Goal: Transaction & Acquisition: Purchase product/service

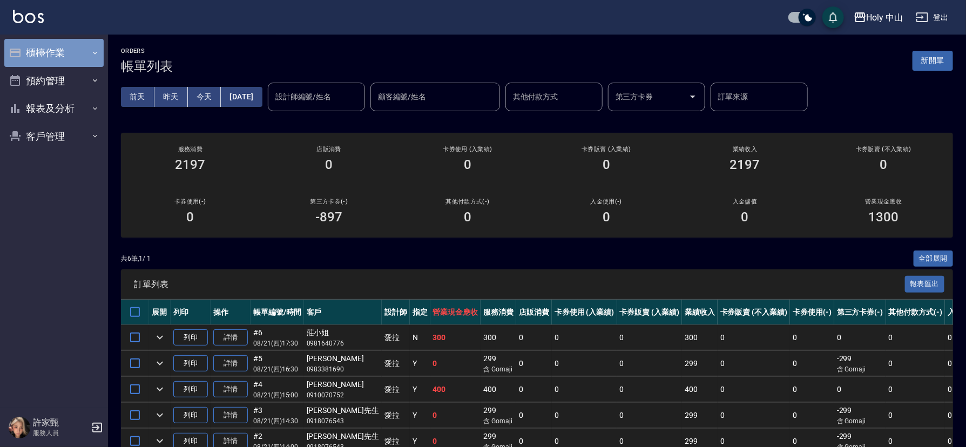
click at [89, 51] on button "櫃檯作業" at bounding box center [53, 53] width 99 height 28
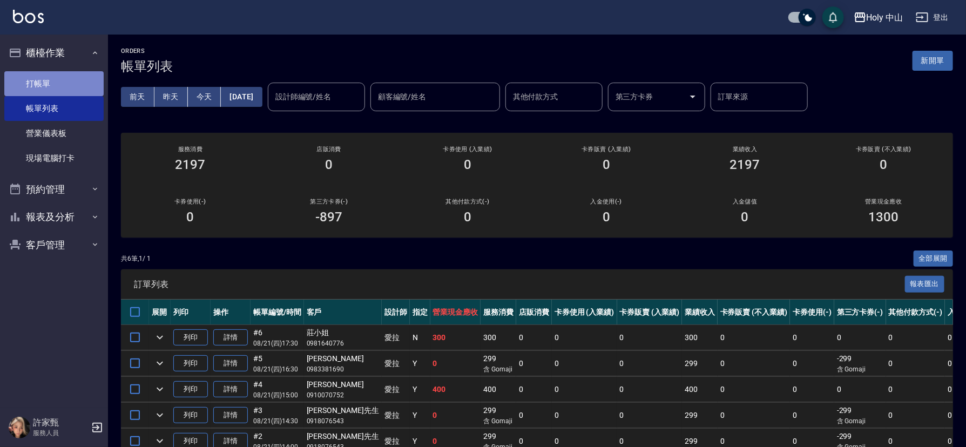
click at [28, 84] on link "打帳單" at bounding box center [53, 83] width 99 height 25
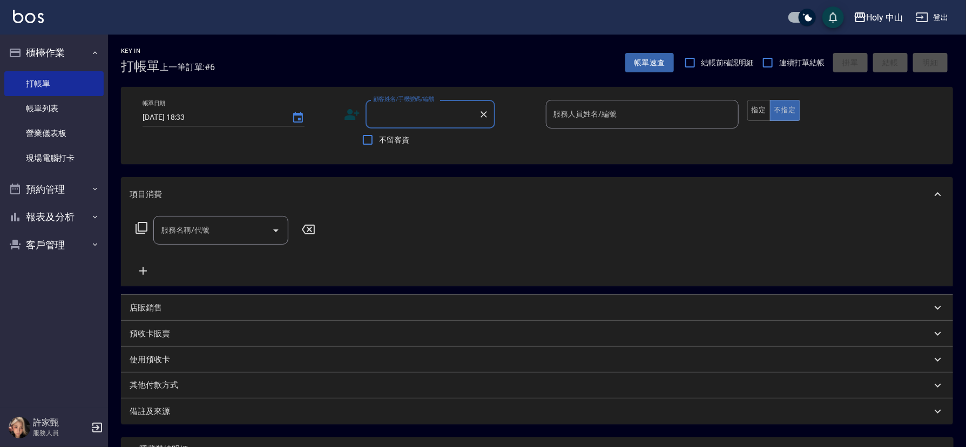
click at [352, 109] on icon at bounding box center [352, 114] width 16 height 16
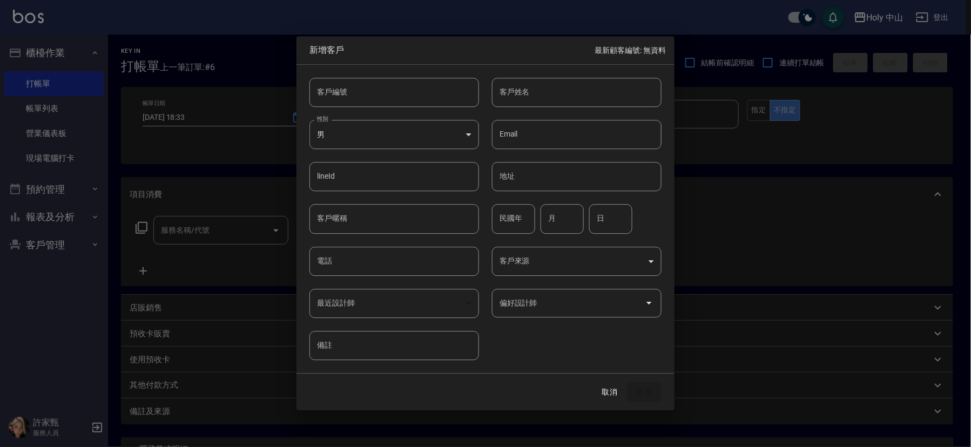
click at [361, 260] on input "電話" at bounding box center [395, 261] width 170 height 29
type input "0908827607"
click at [580, 88] on input "客戶姓名" at bounding box center [577, 92] width 170 height 29
type input "生"
type input "盛先生"
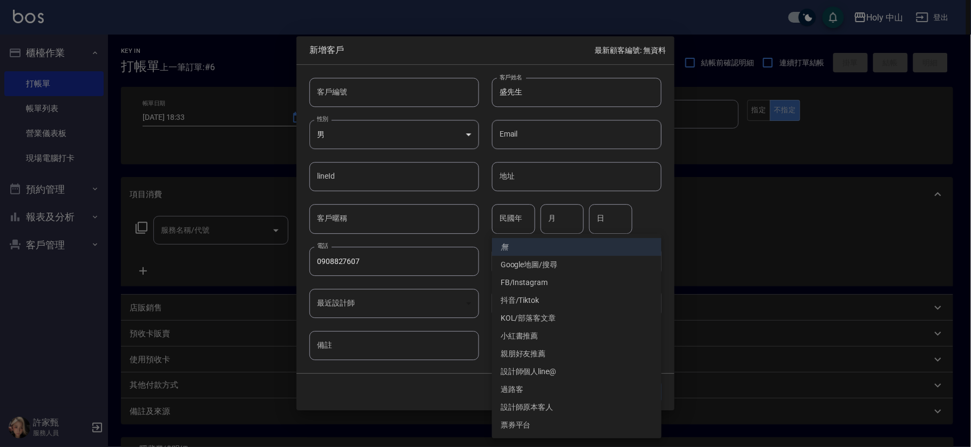
click at [649, 263] on body "Holy 中山 登出 櫃檯作業 打帳單 帳單列表 營業儀表板 現場電腦打卡 預約管理 預約管理 單日預約紀錄 單週預約紀錄 報表及分析 報表目錄 店家日報表 …" at bounding box center [485, 271] width 971 height 542
click at [513, 391] on li "過路客" at bounding box center [577, 390] width 170 height 18
type input "過路客"
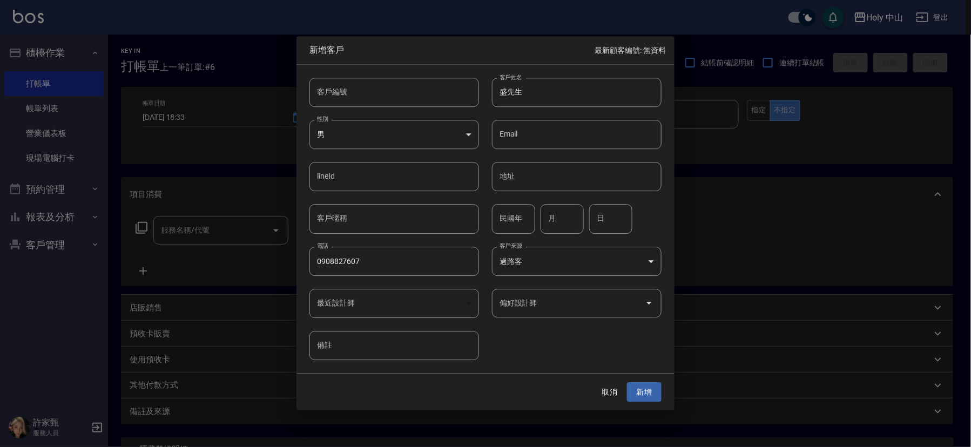
click at [609, 310] on input "偏好設計師" at bounding box center [569, 303] width 144 height 19
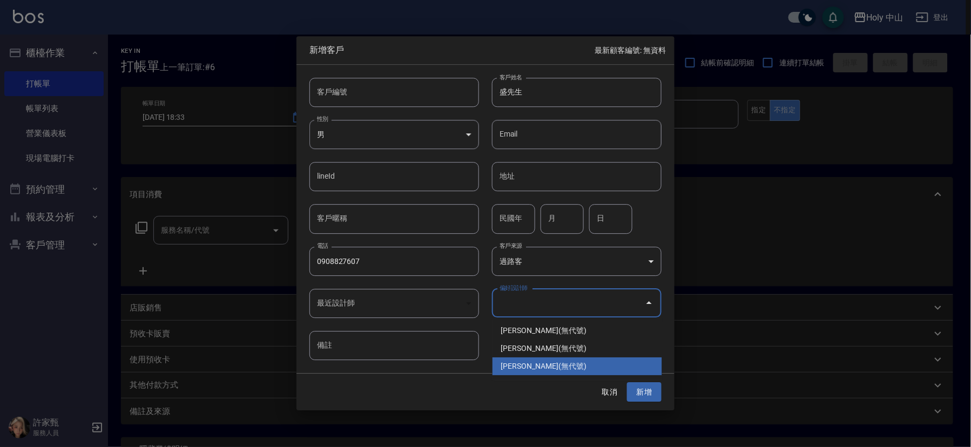
click at [515, 365] on li "[PERSON_NAME](無代號)" at bounding box center [578, 367] width 170 height 18
type input "許家甄"
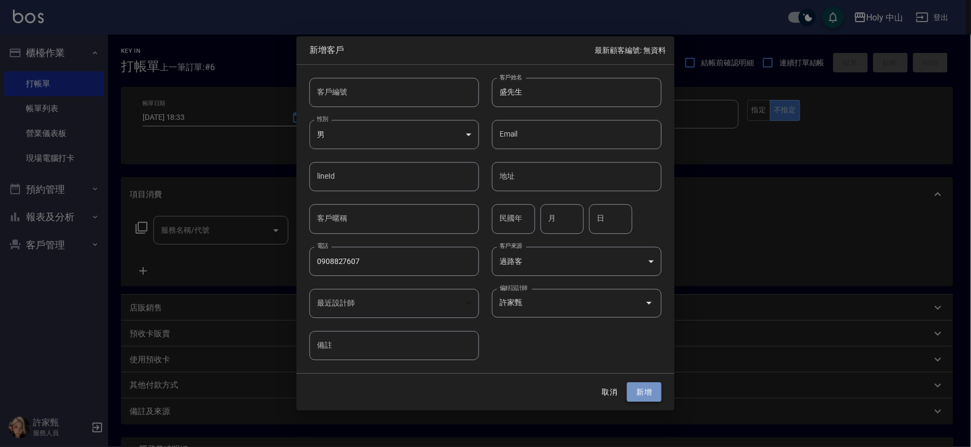
click at [644, 395] on button "新增" at bounding box center [644, 392] width 35 height 20
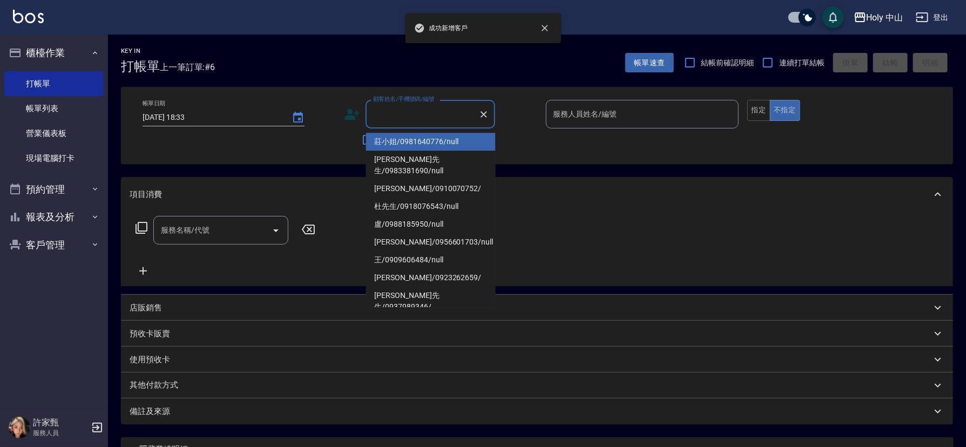
click at [420, 116] on input "顧客姓名/手機號碼/編號" at bounding box center [423, 114] width 104 height 19
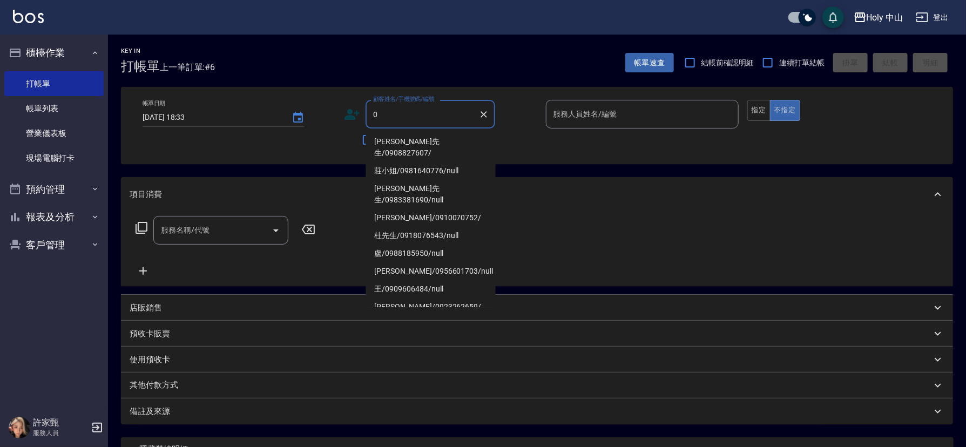
click at [413, 139] on li "[PERSON_NAME]先生/0908827607/" at bounding box center [431, 147] width 130 height 29
type input "[PERSON_NAME]先生/0908827607/"
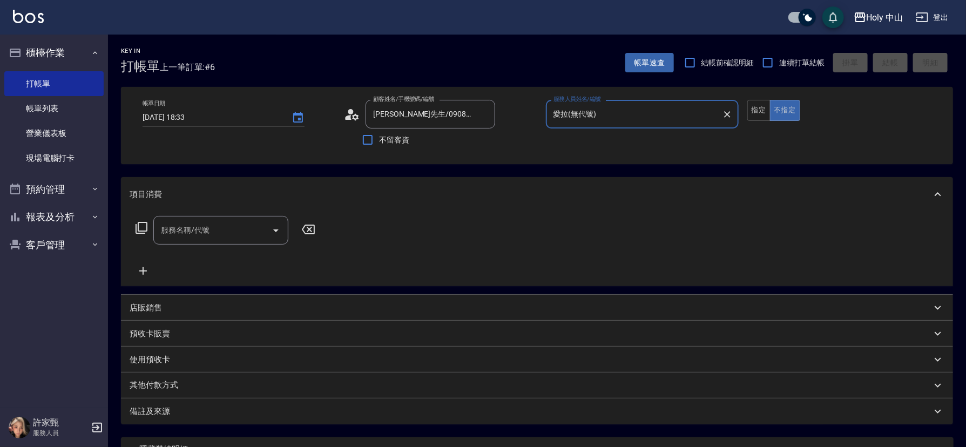
type input "愛拉(無代號)"
click at [239, 227] on input "服務名稱/代號" at bounding box center [212, 230] width 109 height 19
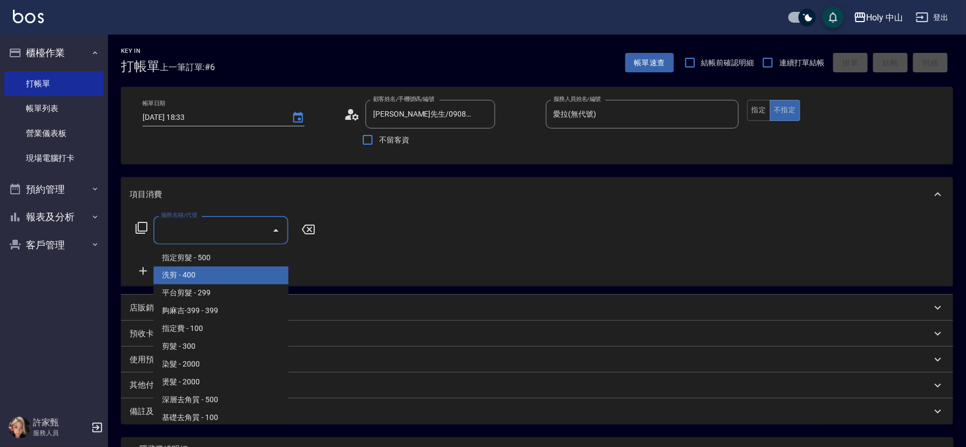
click at [207, 275] on span "洗剪 - 400" at bounding box center [220, 276] width 135 height 18
type input "洗剪(3)"
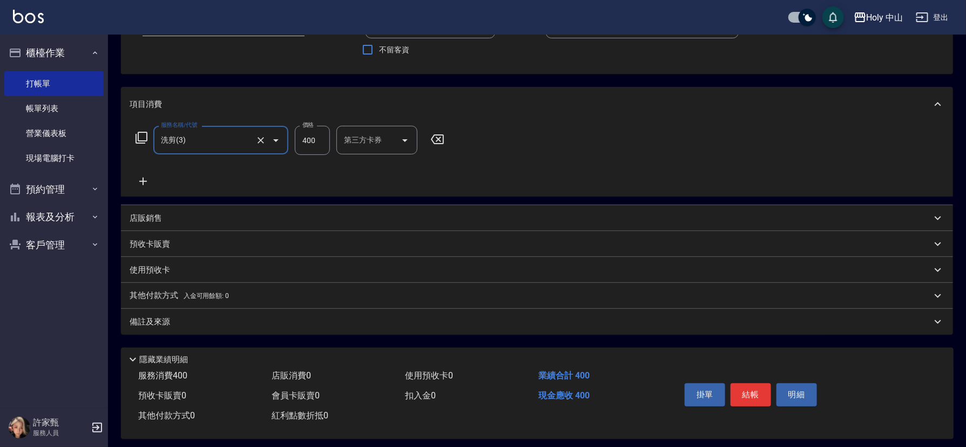
scroll to position [98, 0]
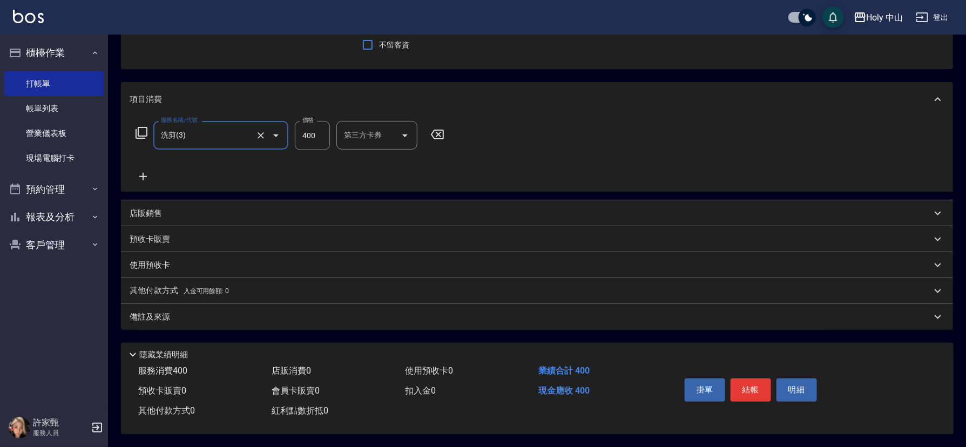
click at [386, 317] on div "備註及來源" at bounding box center [531, 317] width 802 height 11
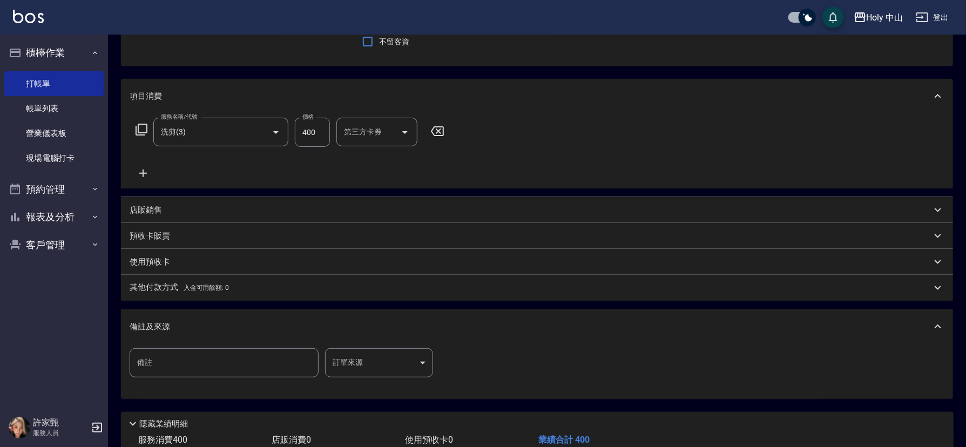
click at [376, 360] on body "Holy 中山 登出 櫃檯作業 打帳單 帳單列表 營業儀表板 現場電腦打卡 預約管理 預約管理 單日預約紀錄 單週預約紀錄 報表及分析 報表目錄 店家日報表 …" at bounding box center [483, 209] width 966 height 615
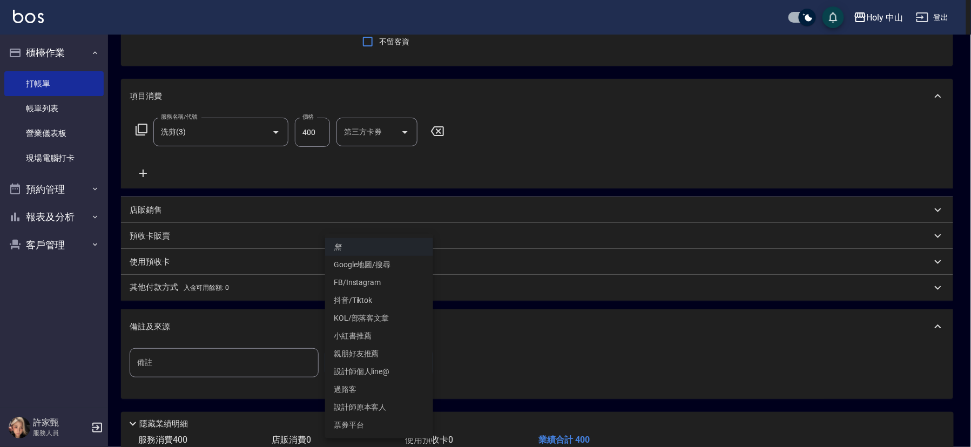
click at [365, 391] on li "過路客" at bounding box center [379, 390] width 108 height 18
type input "過路客"
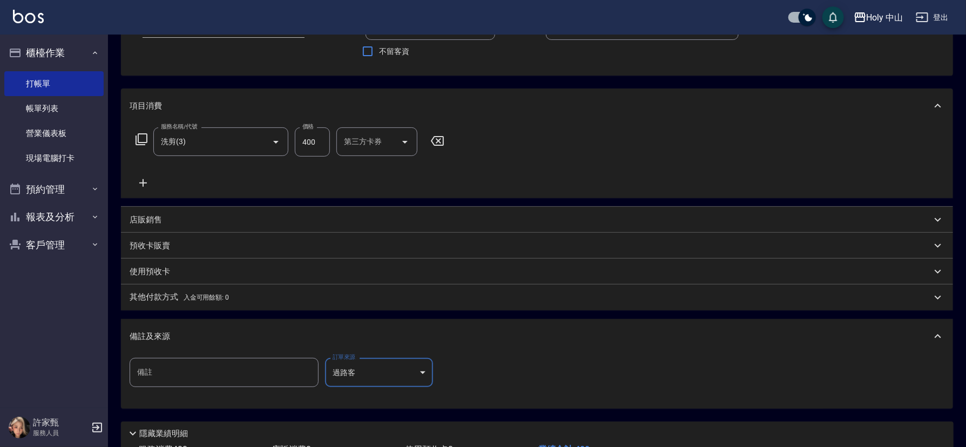
scroll to position [171, 0]
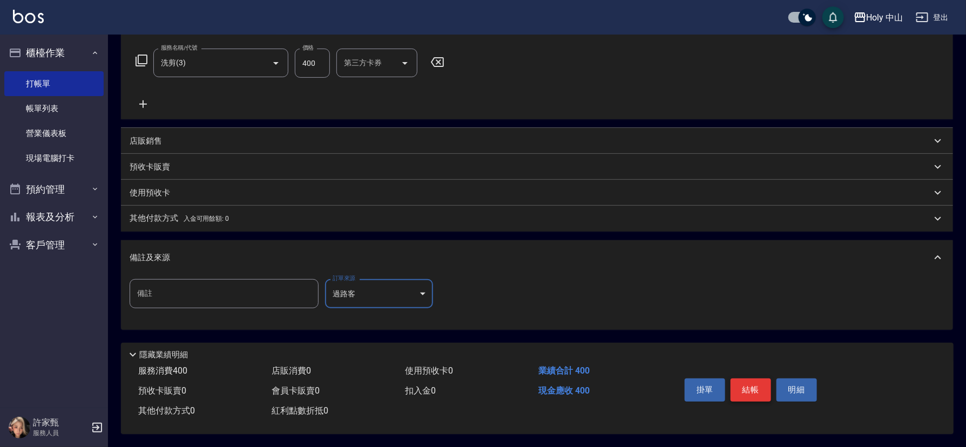
click at [749, 388] on button "結帳" at bounding box center [751, 390] width 41 height 23
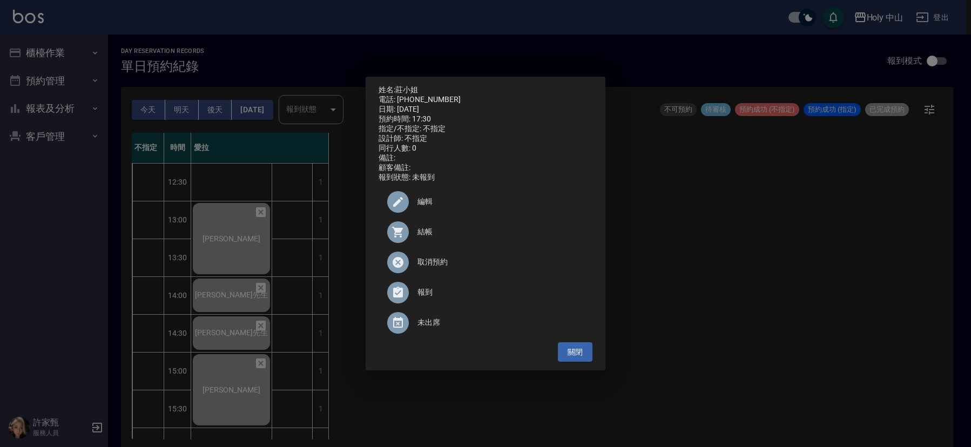
click at [757, 294] on div "姓名: 莊小姐 電話: [PHONE_NUMBER] 日期: [DATE] 預約時間: 17:30 指定/不指定: 不指定 設計師: 不指定 同行人數: 0 …" at bounding box center [485, 223] width 971 height 447
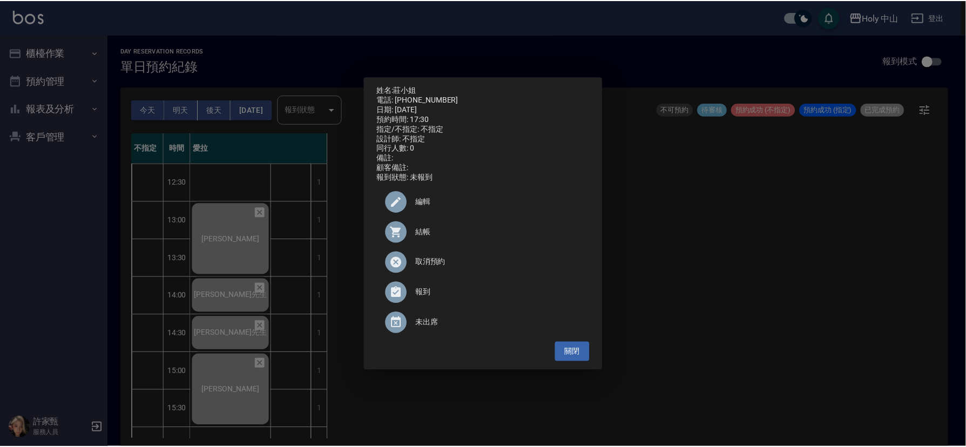
scroll to position [324, 0]
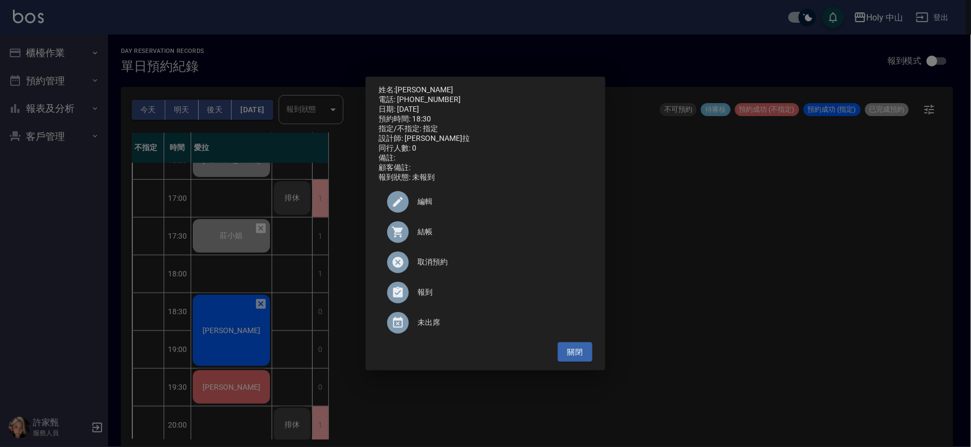
click at [422, 238] on span "結帳" at bounding box center [501, 231] width 166 height 11
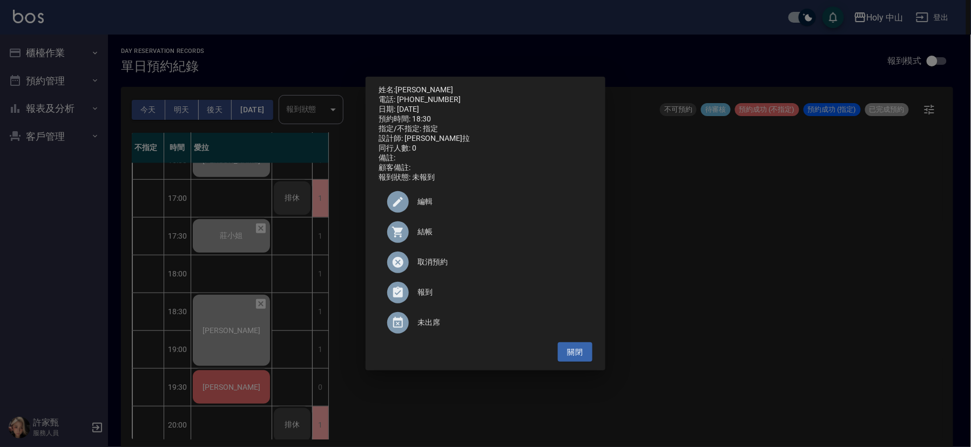
click at [675, 283] on div "姓名: [PERSON_NAME]: [PHONE_NUMBER] 日期: [DATE] 預約時間: 18:30 指定/不指定: 指定 設計師: 愛拉 同行人…" at bounding box center [485, 223] width 971 height 447
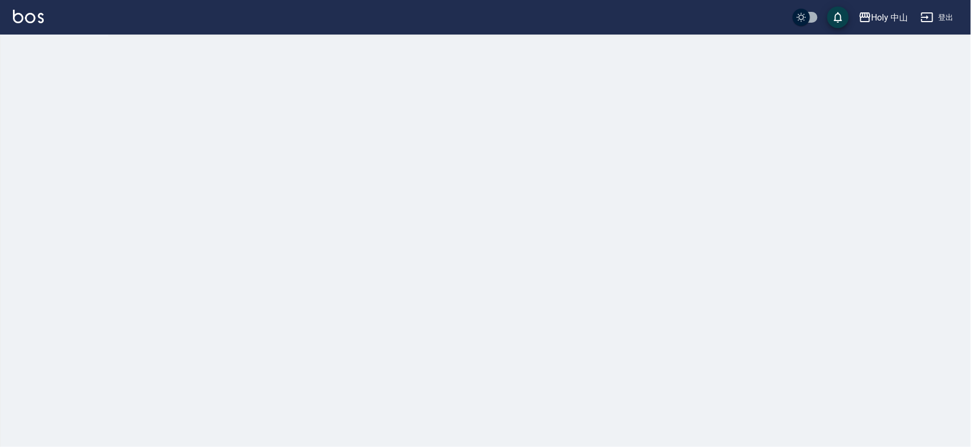
checkbox input "true"
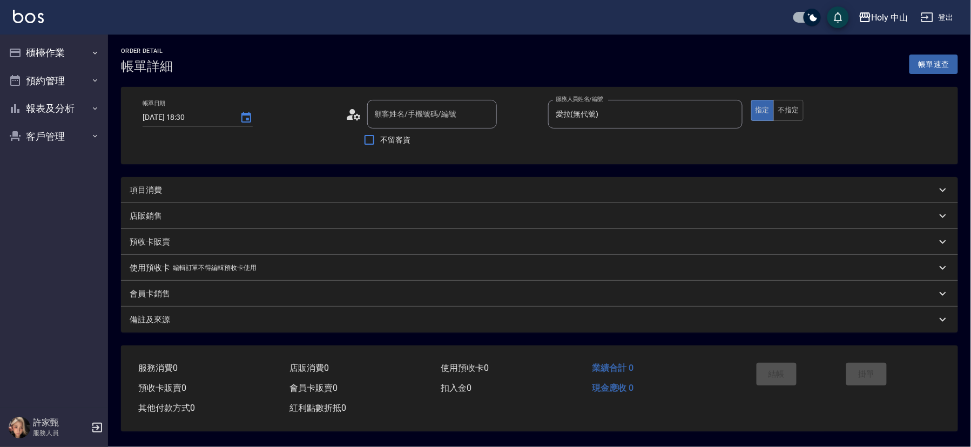
type input "2025/08/21 18:30"
type input "愛拉(無代號)"
click at [333, 185] on div "項目消費" at bounding box center [531, 190] width 802 height 11
type input "徐銘亨/0911151131/"
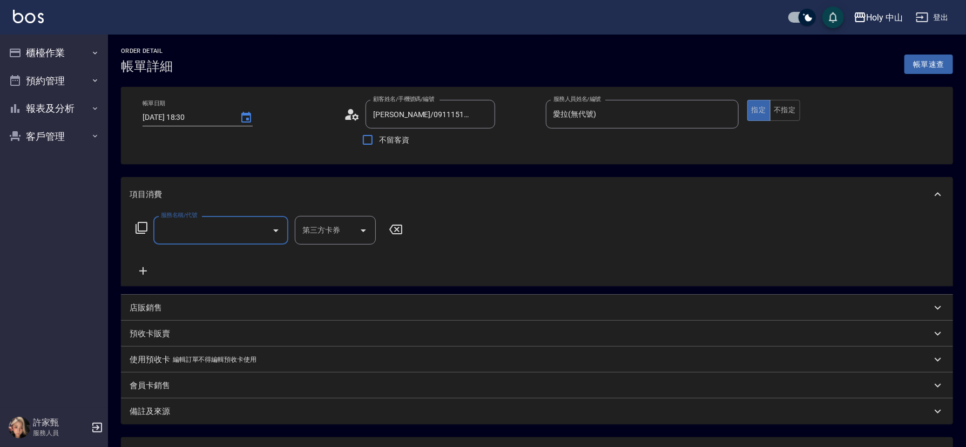
click at [195, 222] on input "服務名稱/代號" at bounding box center [212, 230] width 109 height 19
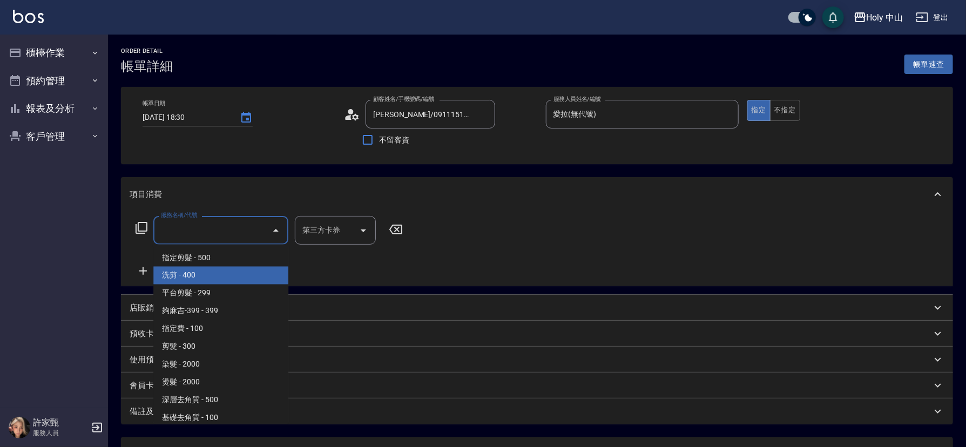
click at [196, 280] on span "洗剪 - 400" at bounding box center [220, 276] width 135 height 18
type input "洗剪(3)"
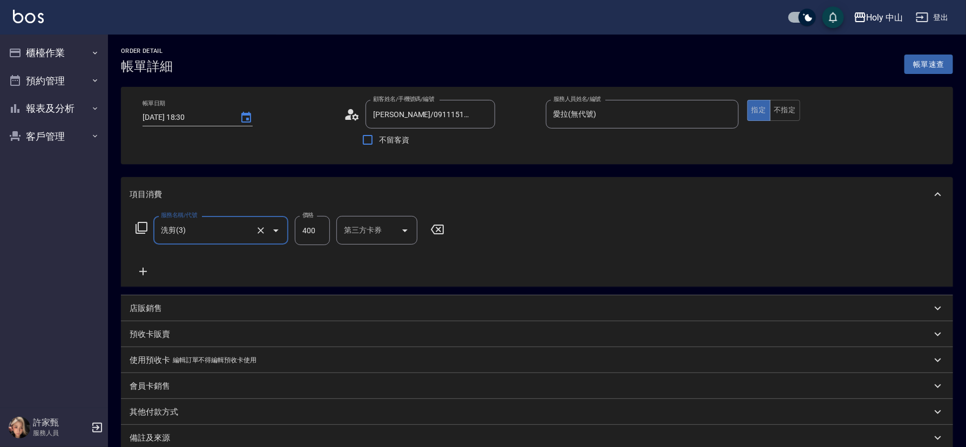
click at [312, 230] on input "400" at bounding box center [312, 230] width 35 height 29
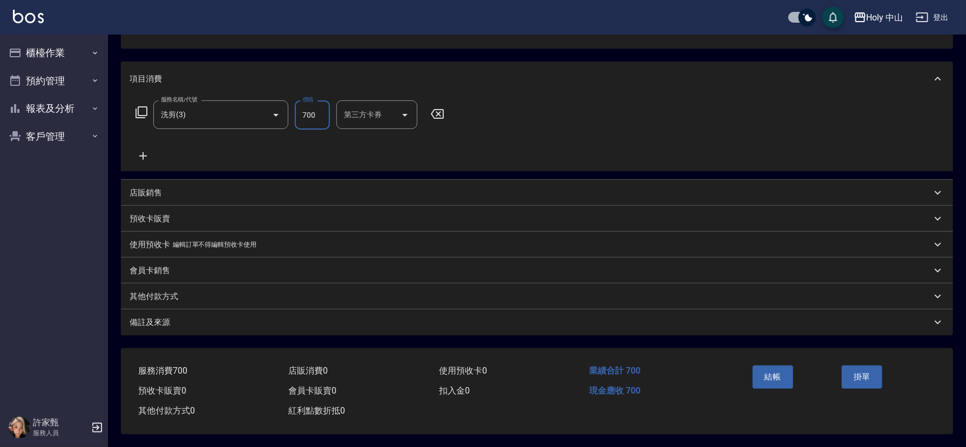
scroll to position [119, 0]
type input "700"
click at [381, 317] on div "備註及來源" at bounding box center [531, 322] width 802 height 11
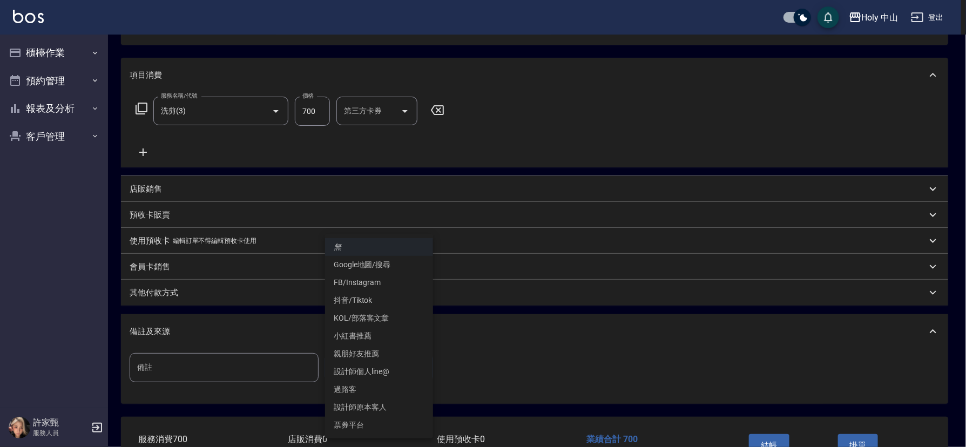
click at [361, 366] on body "Holy 中山 登出 櫃檯作業 打帳單 帳單列表 營業儀表板 現場電腦打卡 預約管理 預約管理 單日預約紀錄 單週預約紀錄 報表及分析 報表目錄 店家日報表 …" at bounding box center [483, 198] width 966 height 635
click at [393, 408] on li "設計師原本客人" at bounding box center [379, 408] width 108 height 18
type input "設計師原本客人"
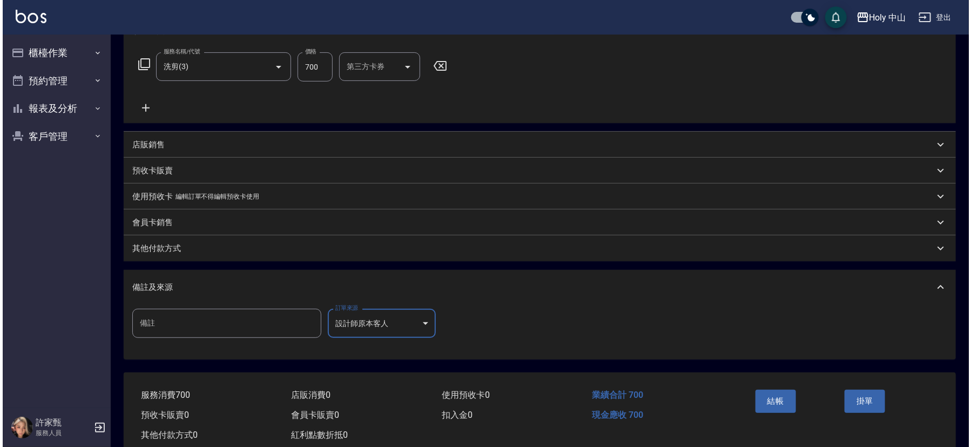
scroll to position [192, 0]
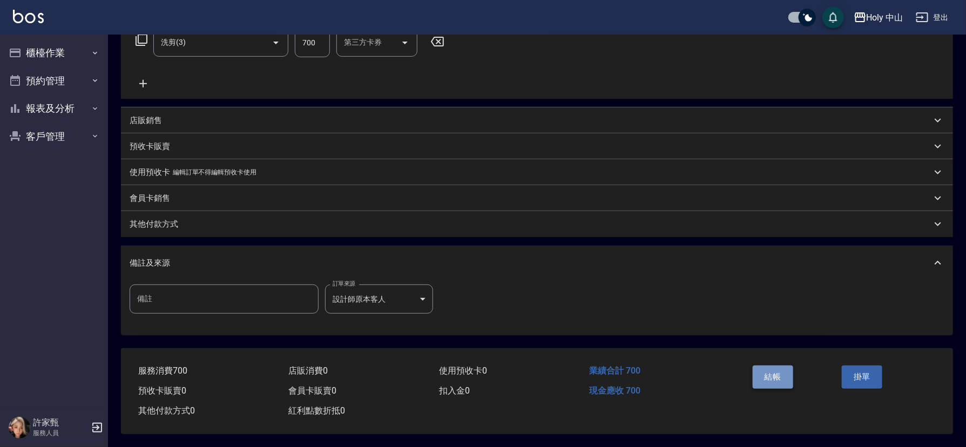
click at [779, 366] on button "結帳" at bounding box center [773, 377] width 41 height 23
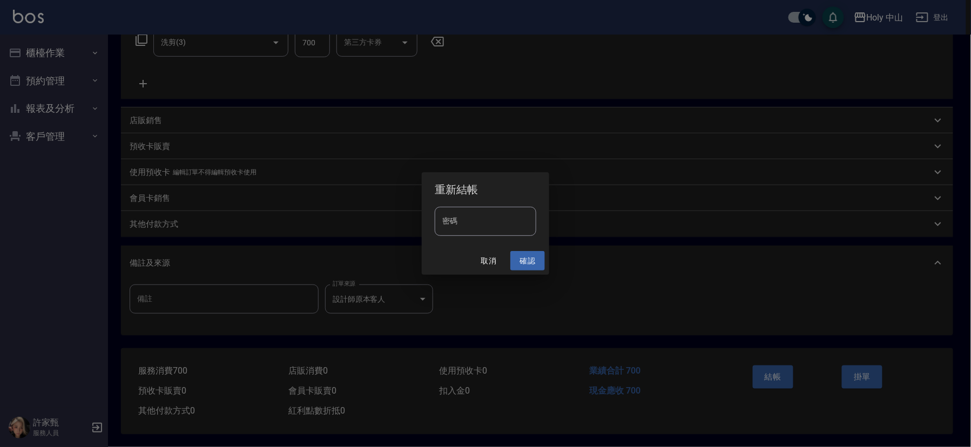
click at [526, 265] on button "確認" at bounding box center [527, 261] width 35 height 20
